Goal: Task Accomplishment & Management: Use online tool/utility

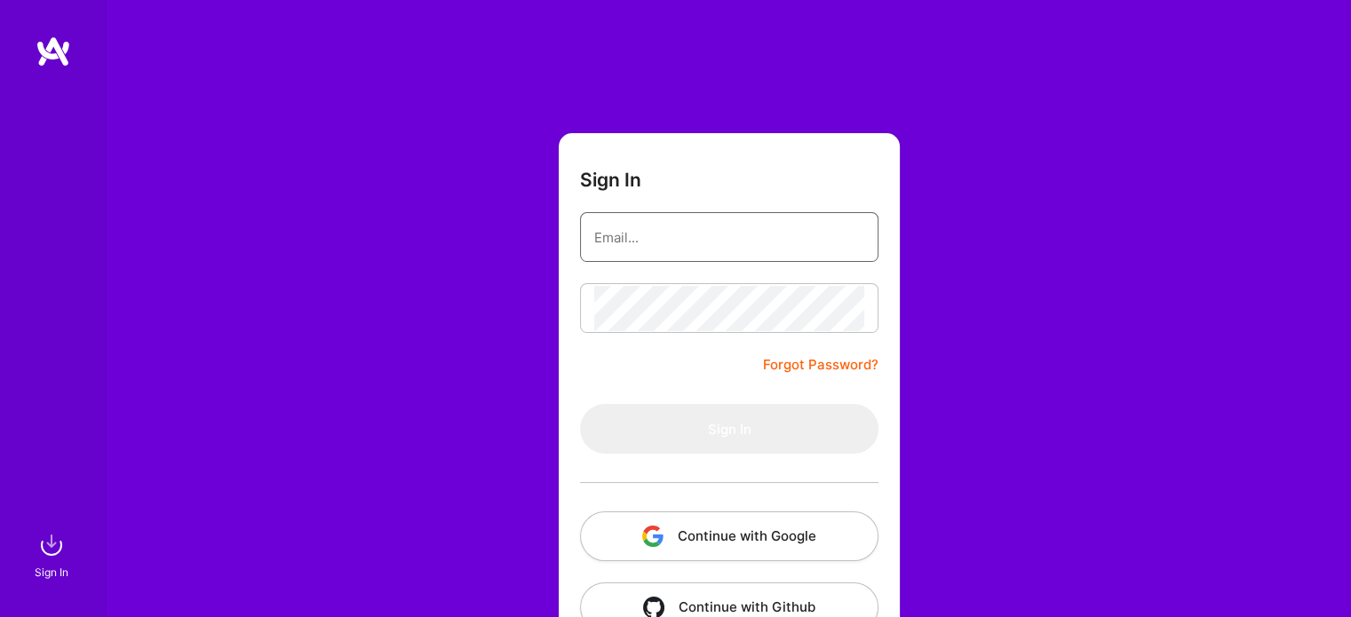
type input "[EMAIL_ADDRESS][DOMAIN_NAME]"
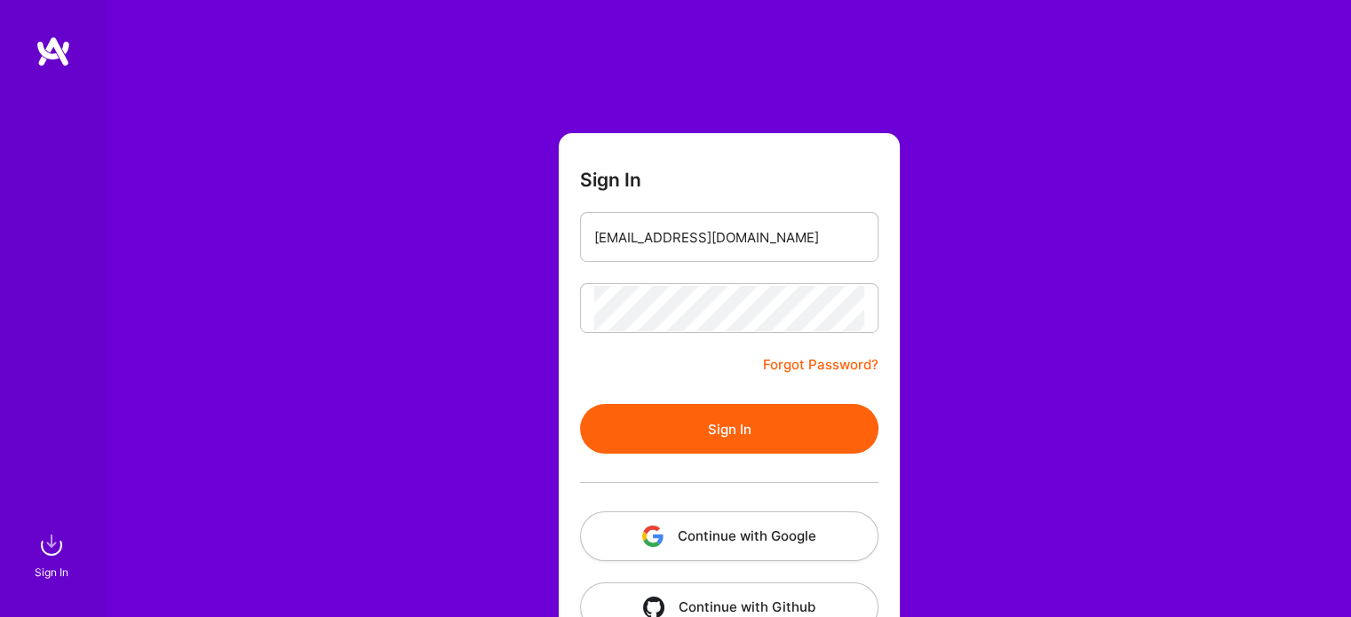
click at [742, 431] on button "Sign In" at bounding box center [729, 429] width 298 height 50
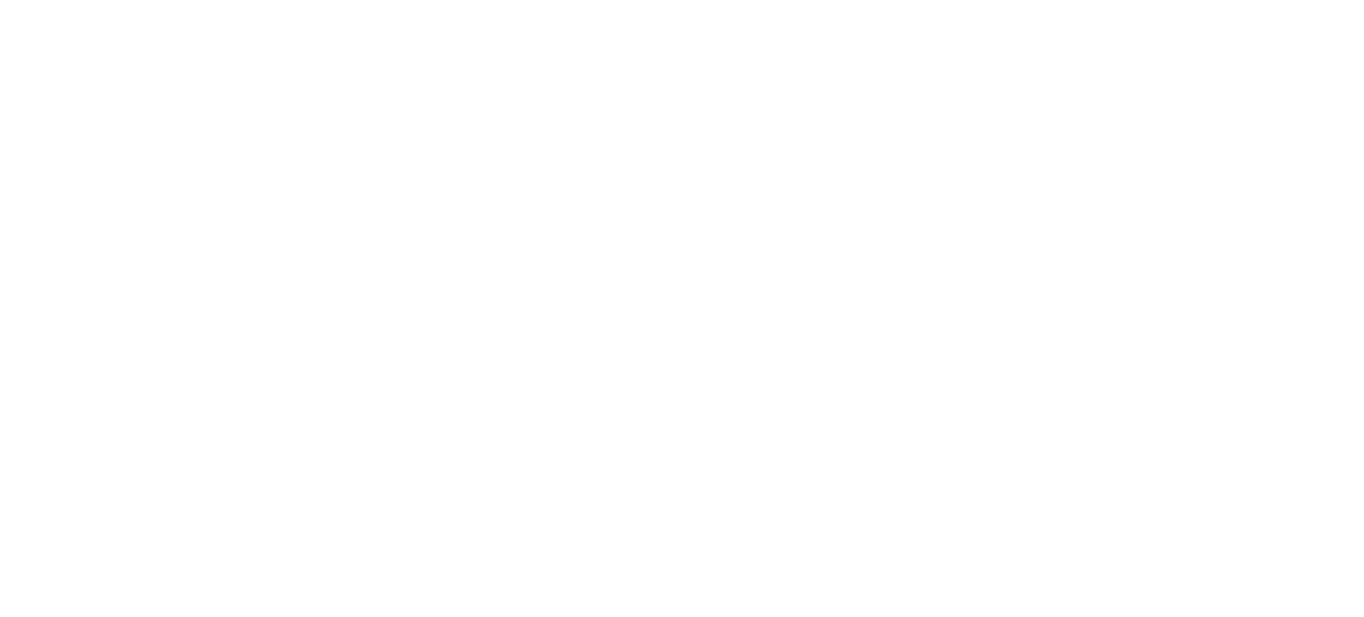
click at [1321, 0] on html at bounding box center [682, 0] width 1364 height 0
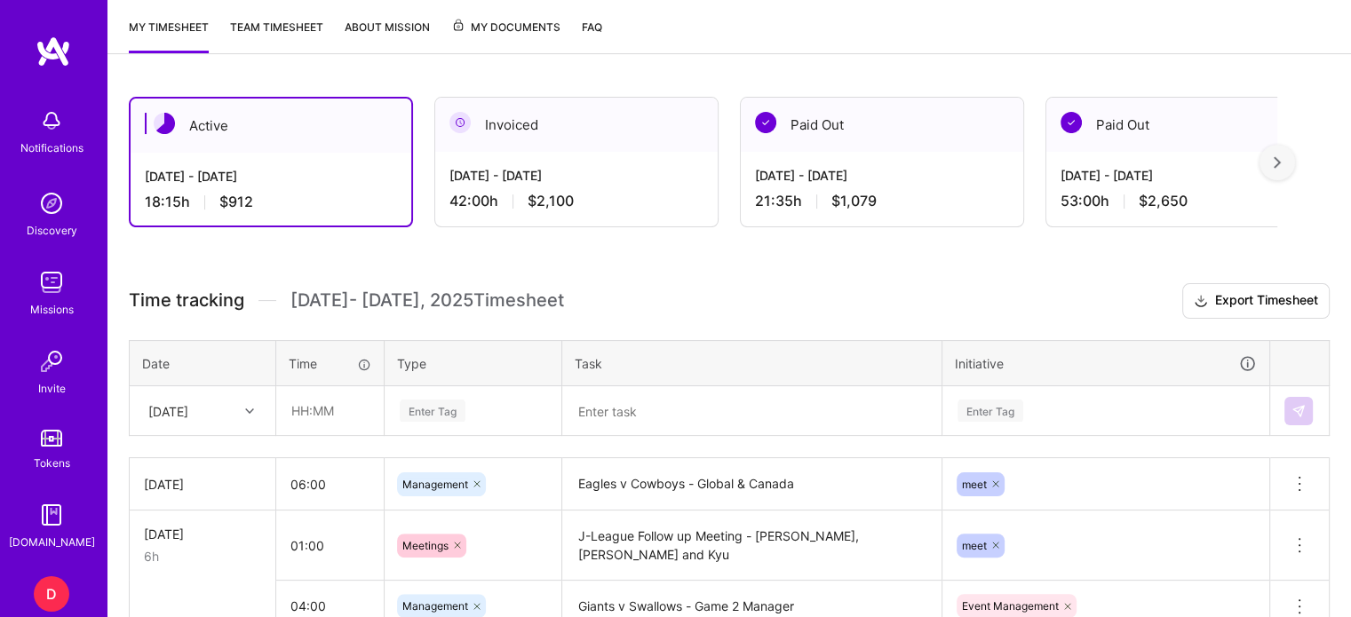
scroll to position [330, 0]
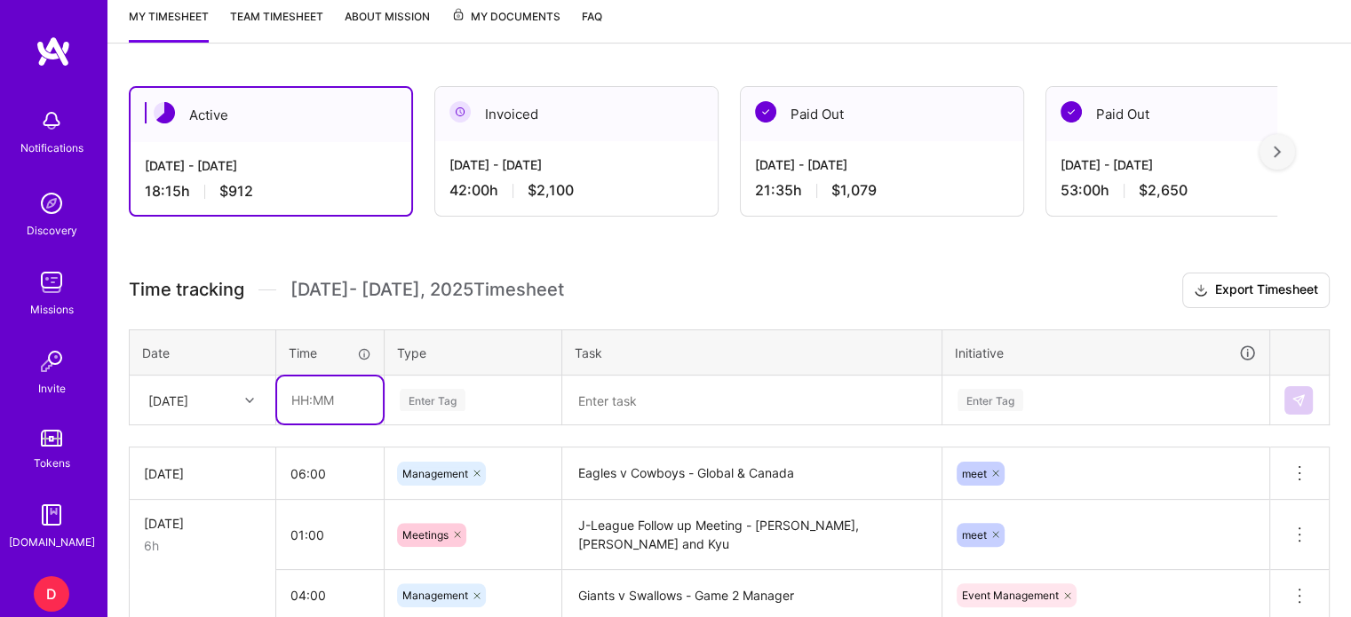
click at [298, 405] on input "text" at bounding box center [330, 400] width 106 height 47
type input "05:00"
click at [435, 393] on div "Enter Tag" at bounding box center [472, 400] width 175 height 46
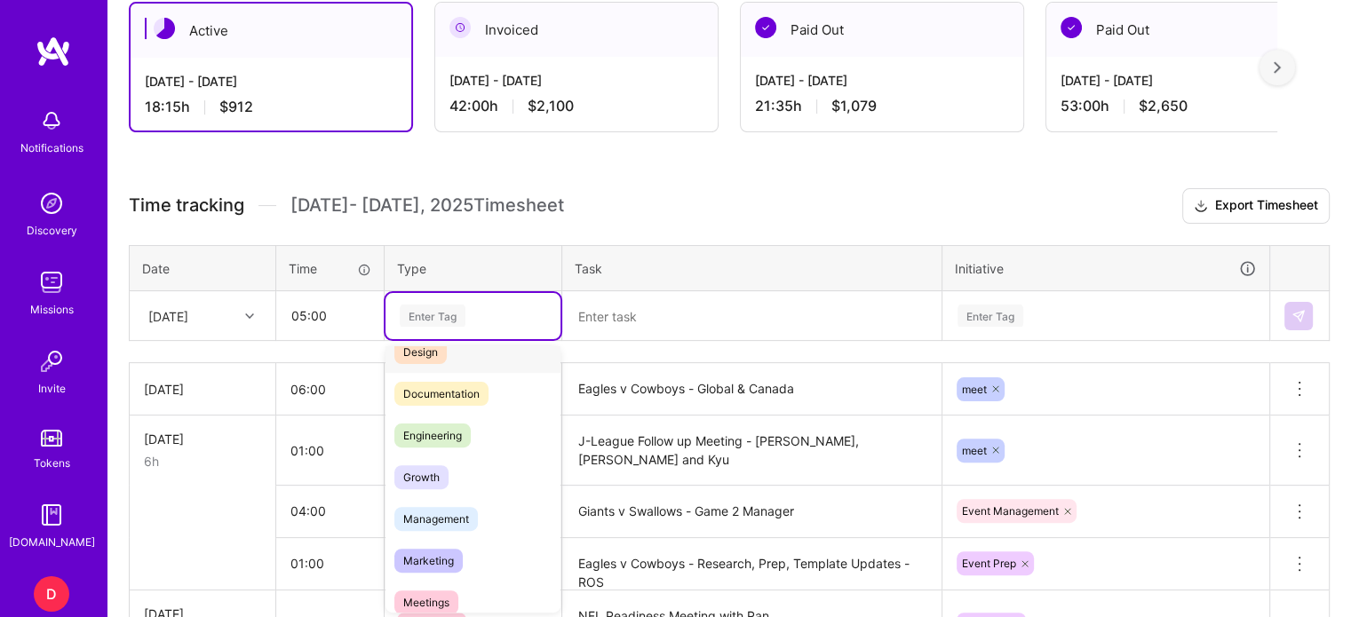
scroll to position [101, 0]
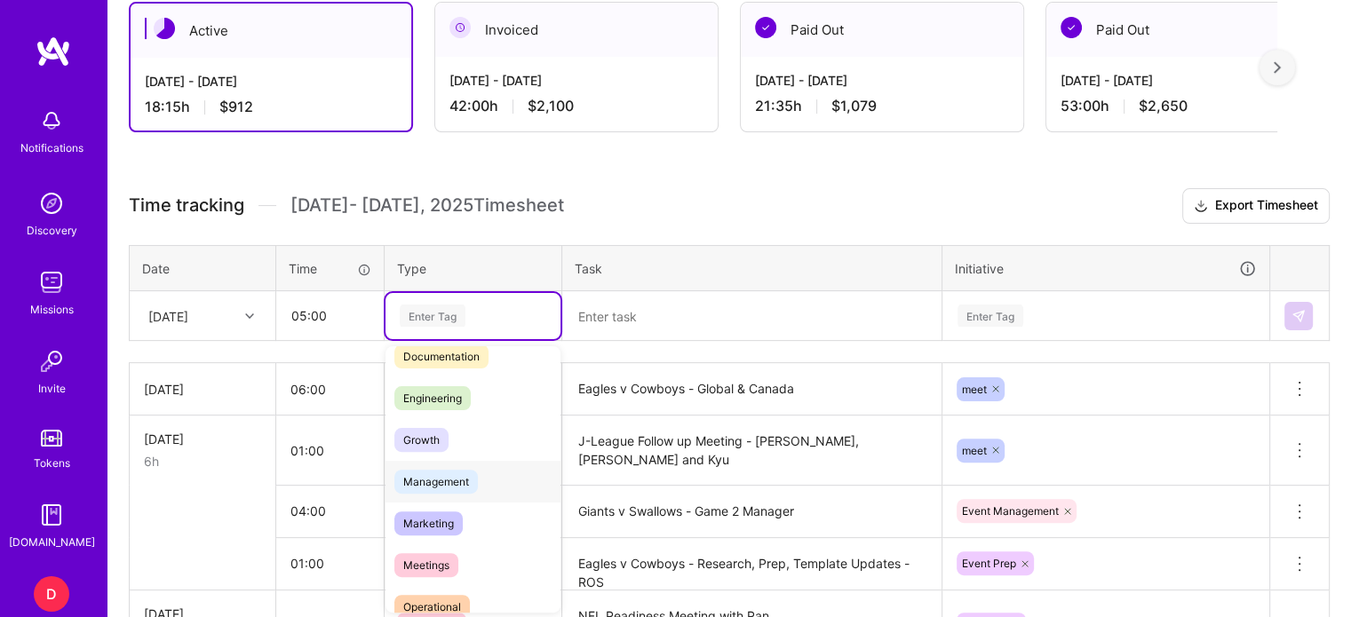
click at [448, 480] on span "Management" at bounding box center [435, 482] width 83 height 24
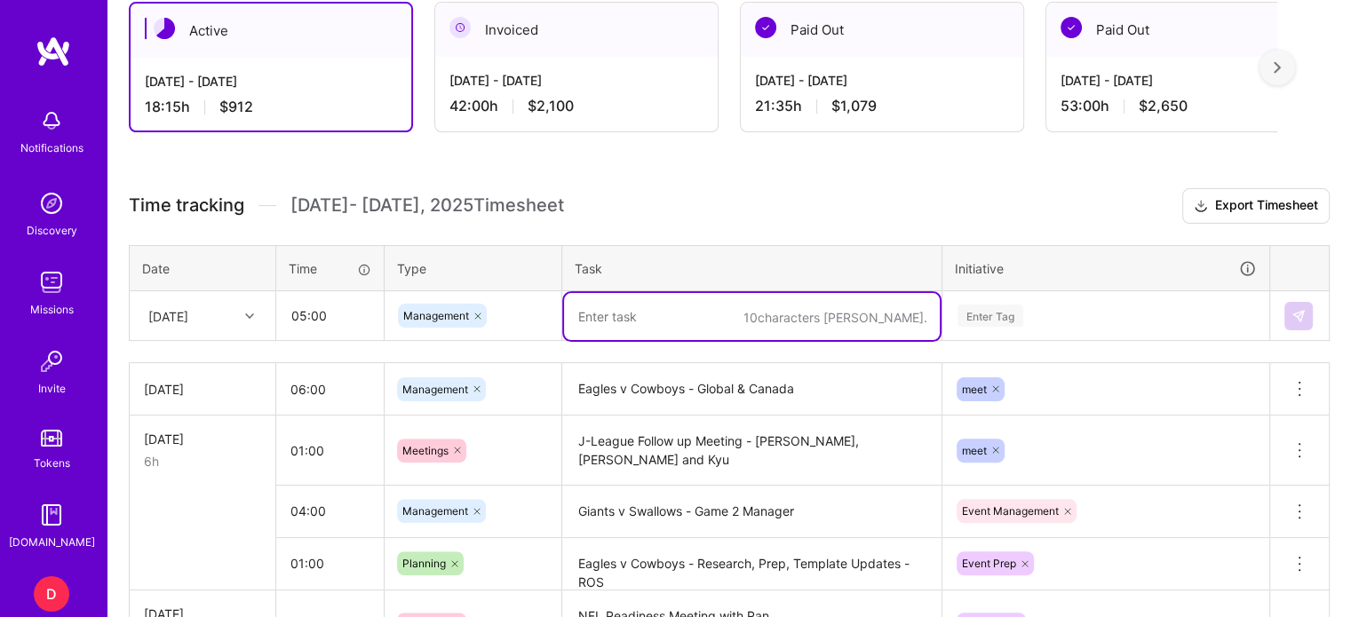
click at [623, 329] on textarea at bounding box center [752, 316] width 376 height 47
type textarea "Jets v Steelers - Game Management"
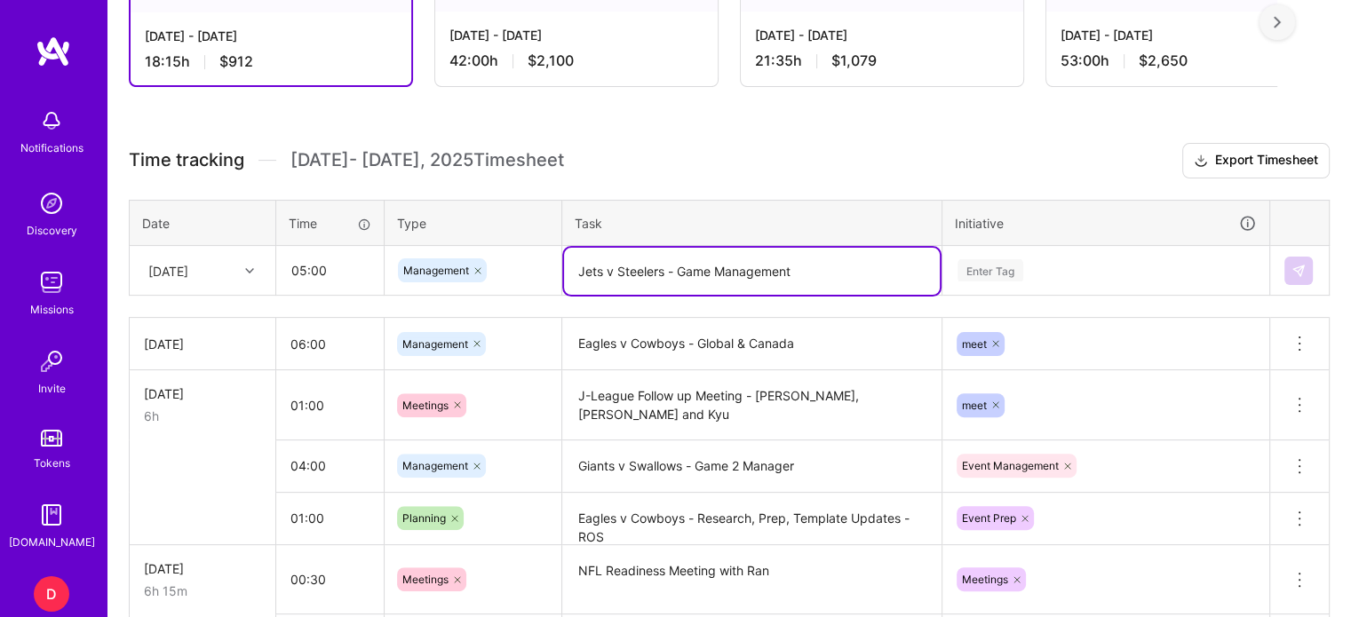
click at [988, 294] on div "Enter Tag" at bounding box center [1105, 271] width 325 height 46
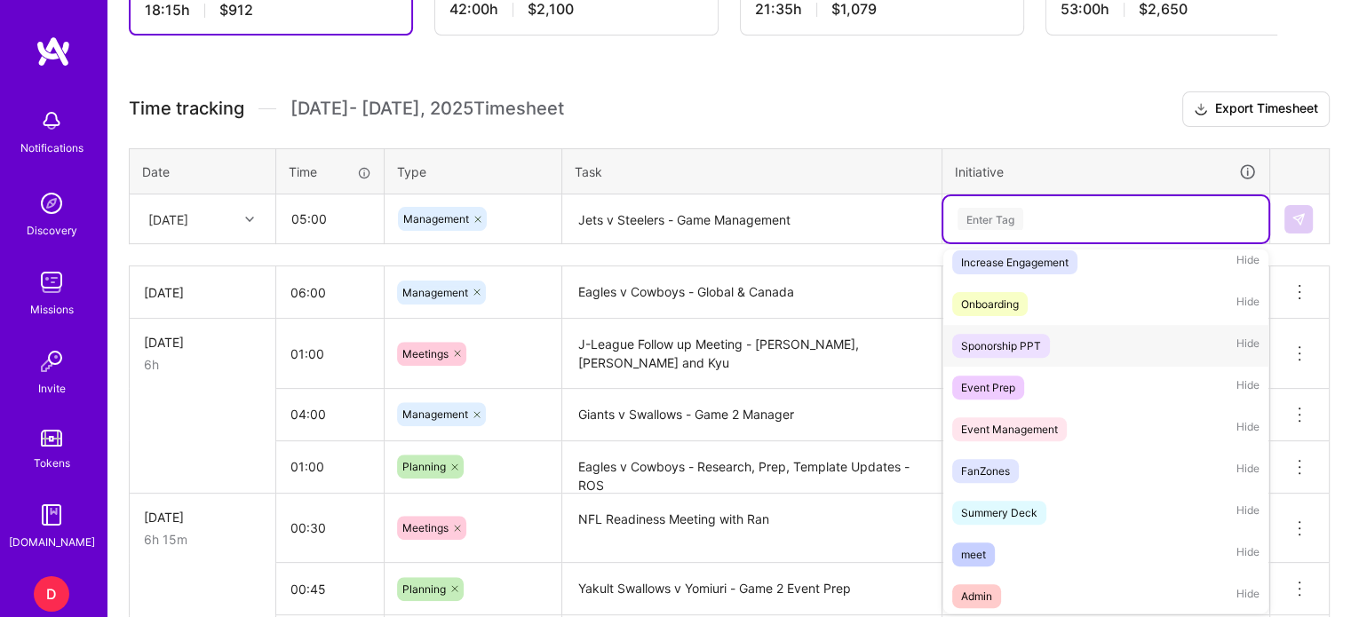
scroll to position [95, 0]
click at [1006, 425] on div "Event Management" at bounding box center [1009, 428] width 97 height 19
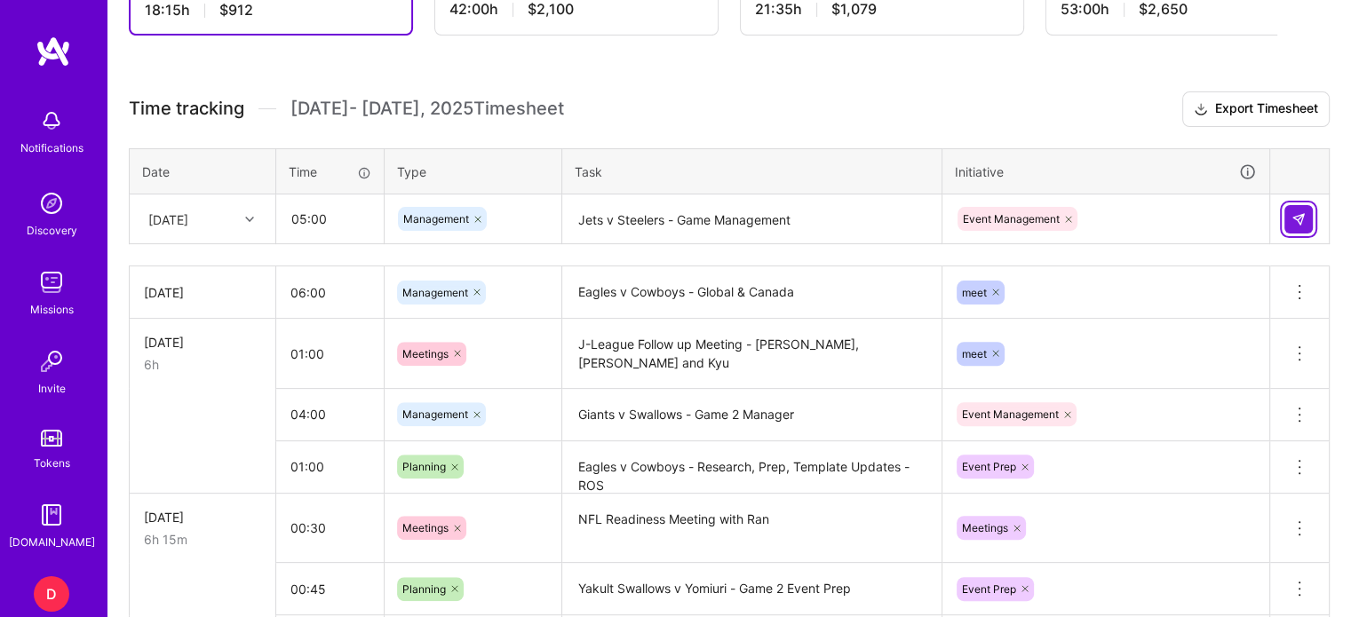
click at [1307, 219] on button at bounding box center [1298, 219] width 28 height 28
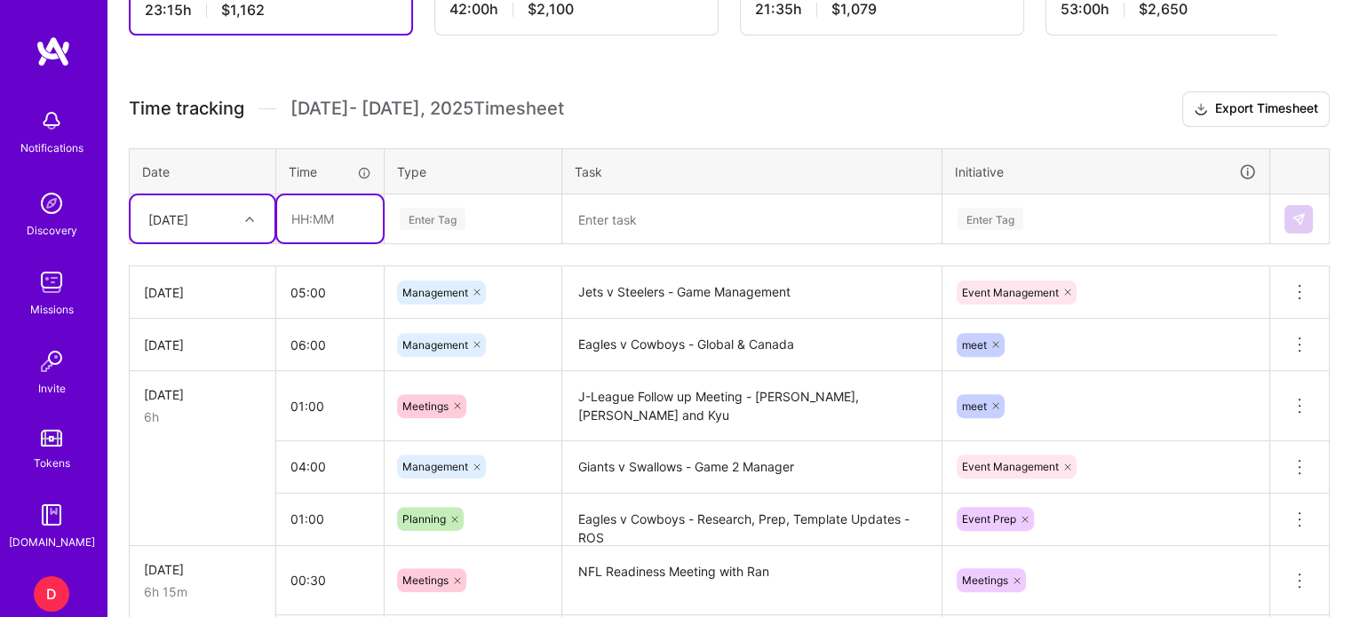
click at [291, 205] on input "text" at bounding box center [330, 218] width 106 height 47
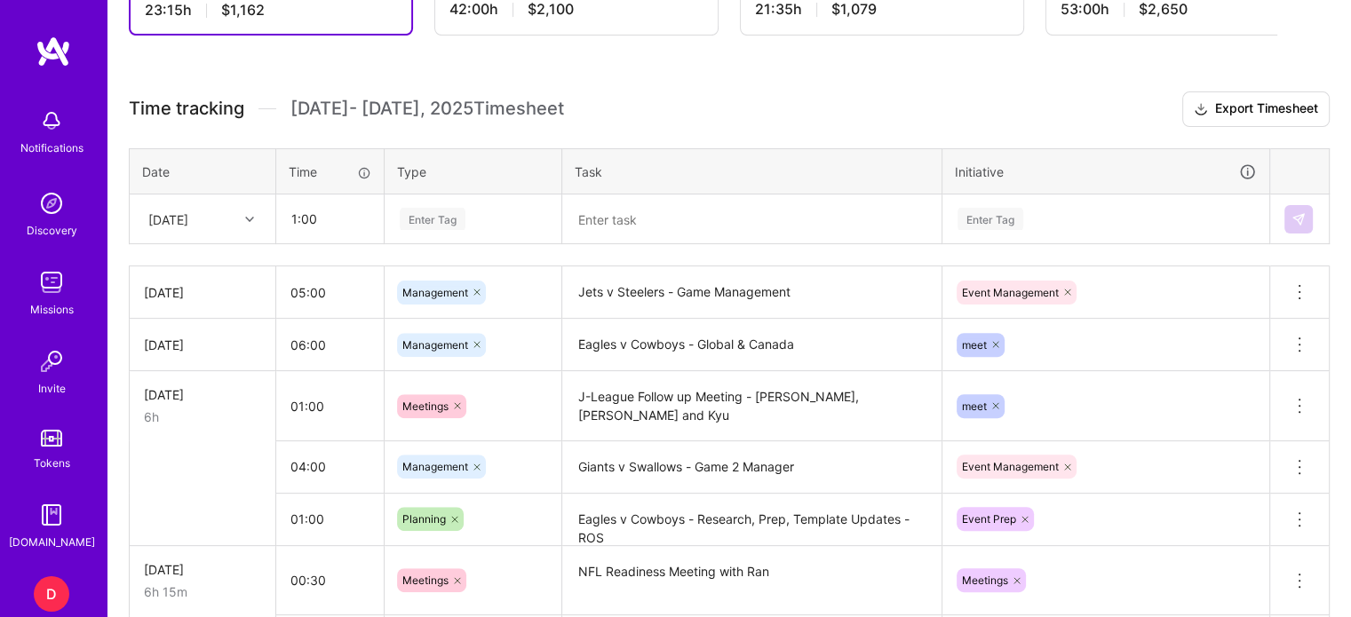
type input "01:00"
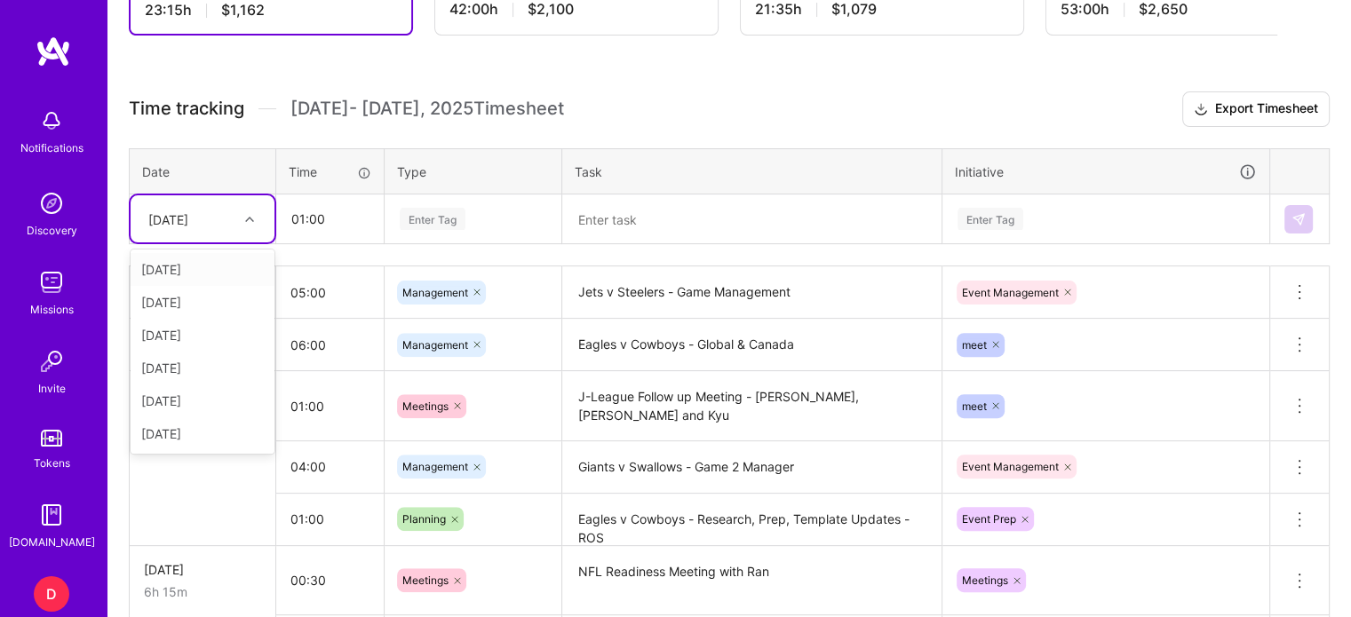
click at [219, 207] on div "[DATE]" at bounding box center [188, 218] width 99 height 29
click at [174, 425] on div "[DATE]" at bounding box center [203, 433] width 144 height 33
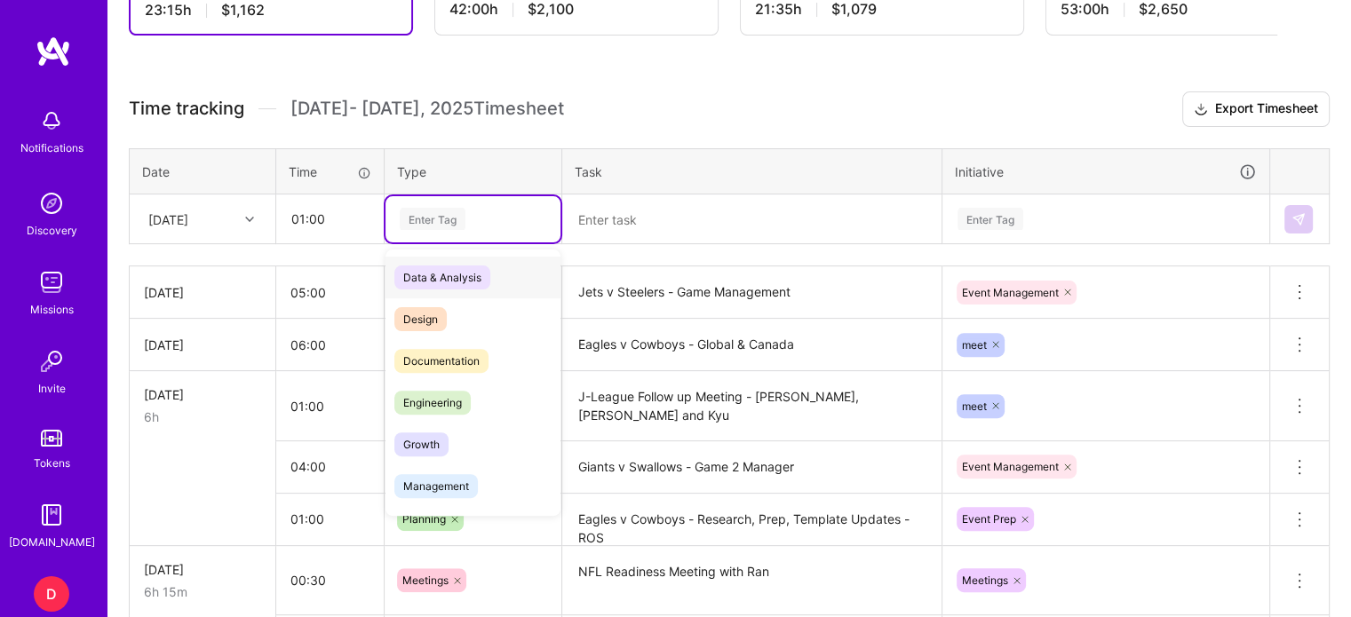
click at [432, 218] on div "Enter Tag" at bounding box center [433, 219] width 66 height 28
click at [429, 492] on span "Management" at bounding box center [435, 486] width 83 height 24
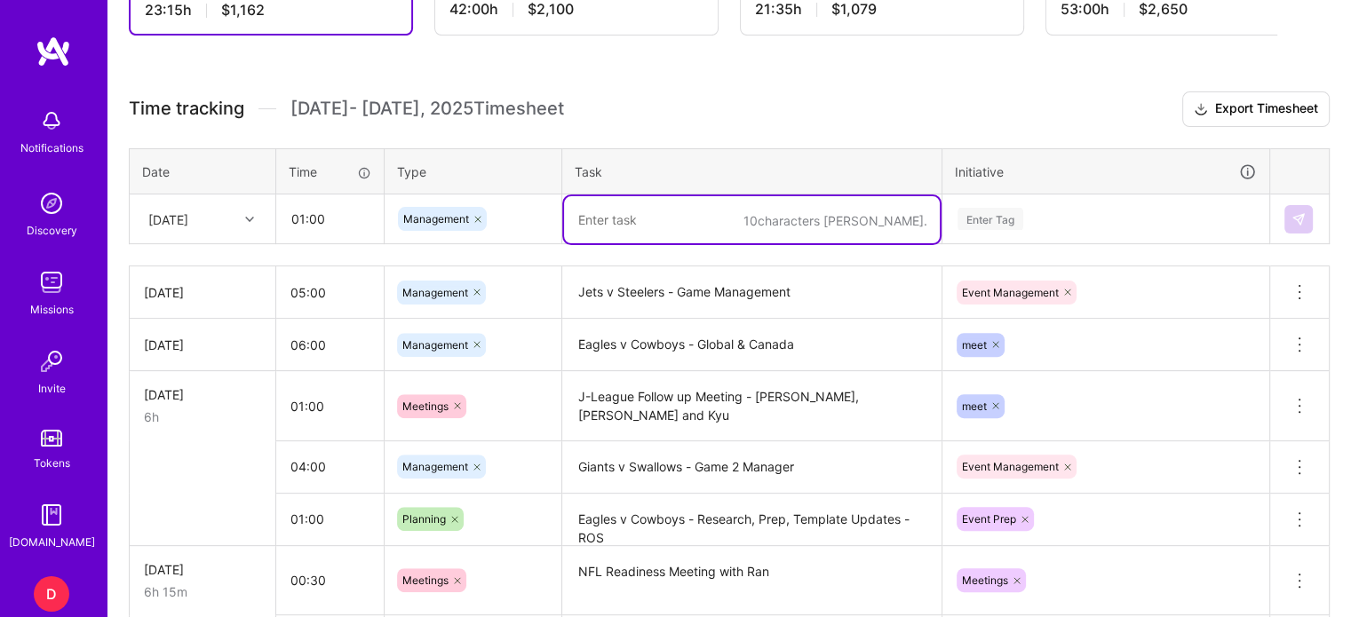
click at [625, 237] on textarea at bounding box center [752, 219] width 376 height 47
type textarea "Jets v Steelers - Research and Prep"
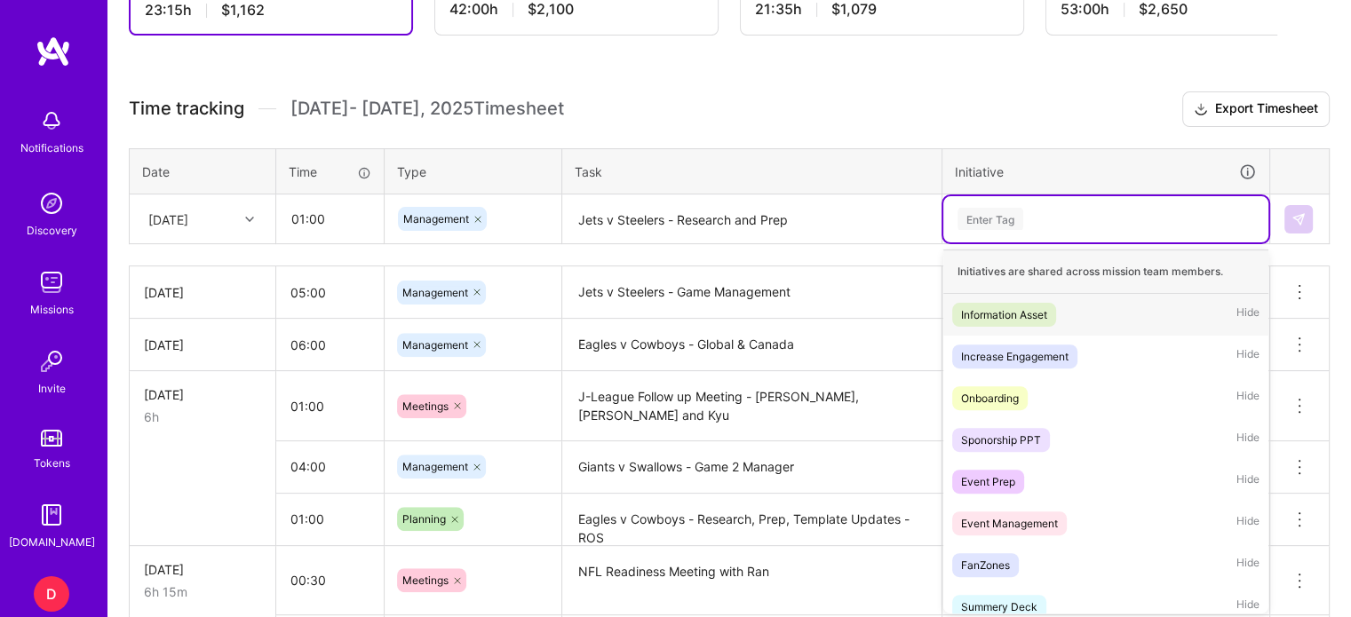
click at [1000, 216] on div "Enter Tag" at bounding box center [990, 219] width 66 height 28
click at [991, 477] on div "Event Prep" at bounding box center [988, 481] width 54 height 19
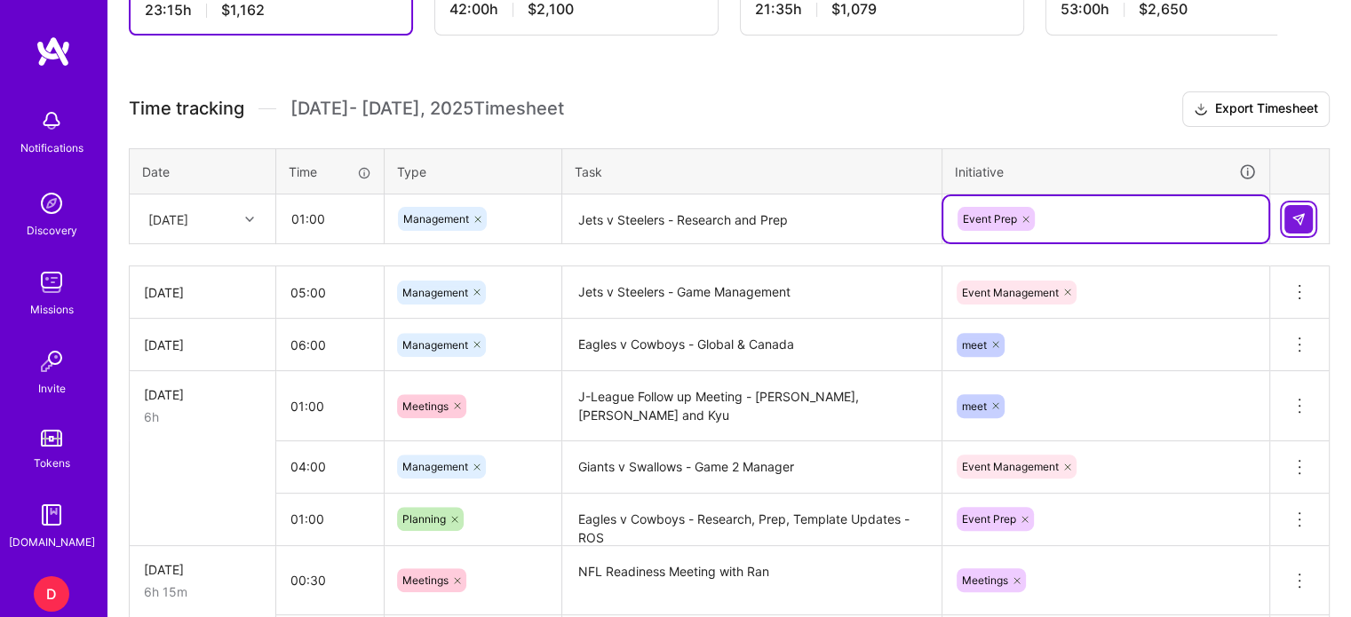
click at [1291, 218] on img at bounding box center [1298, 219] width 14 height 14
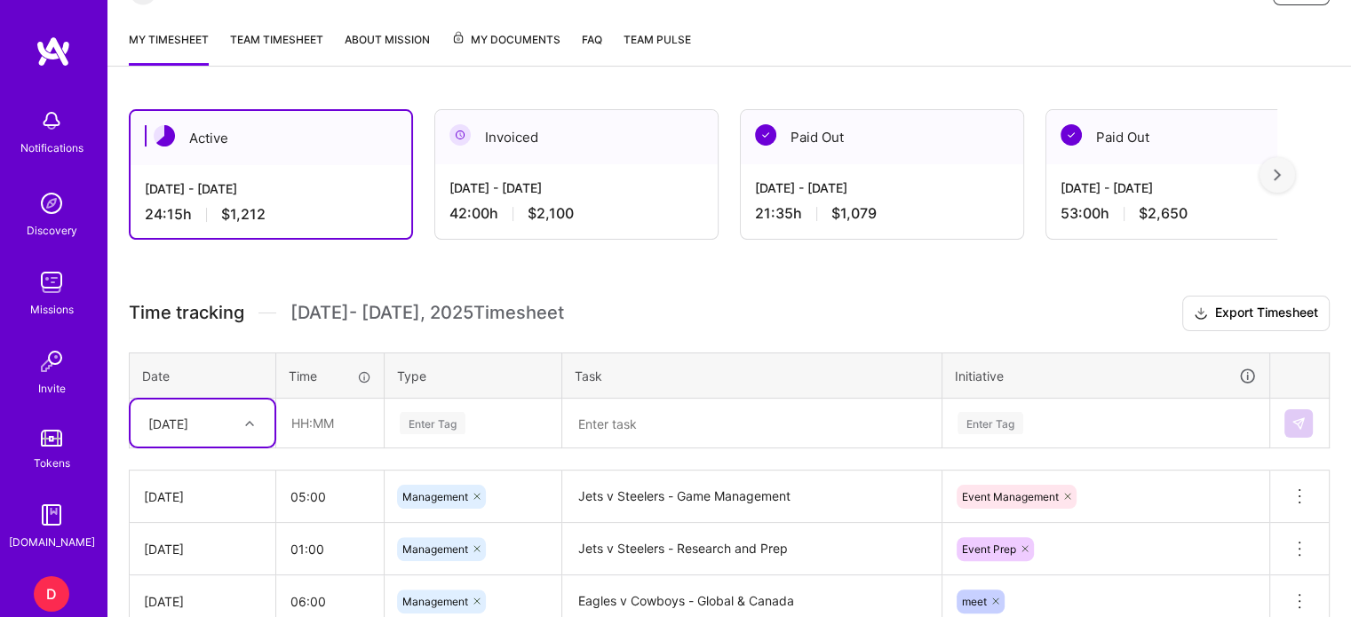
scroll to position [305, 0]
